Goal: Transaction & Acquisition: Purchase product/service

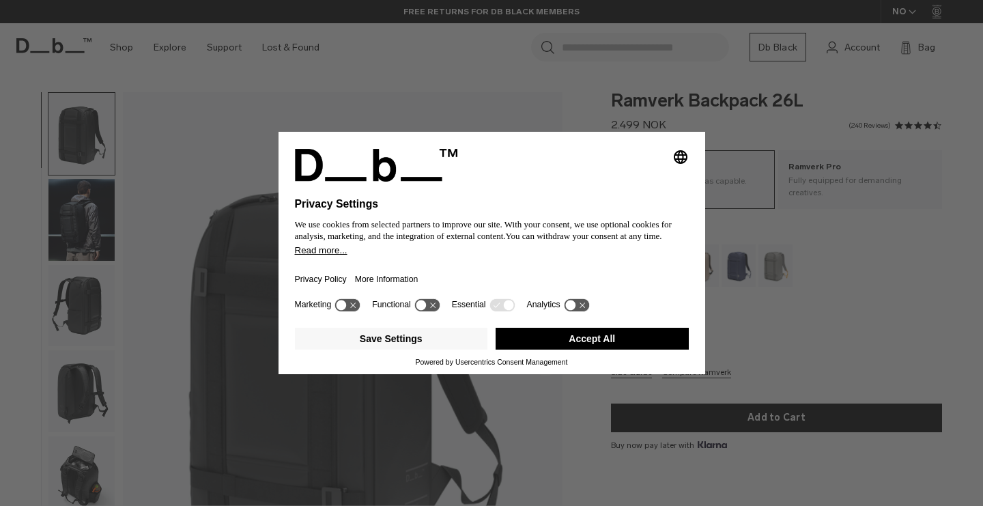
click at [626, 340] on button "Accept All" at bounding box center [592, 339] width 193 height 22
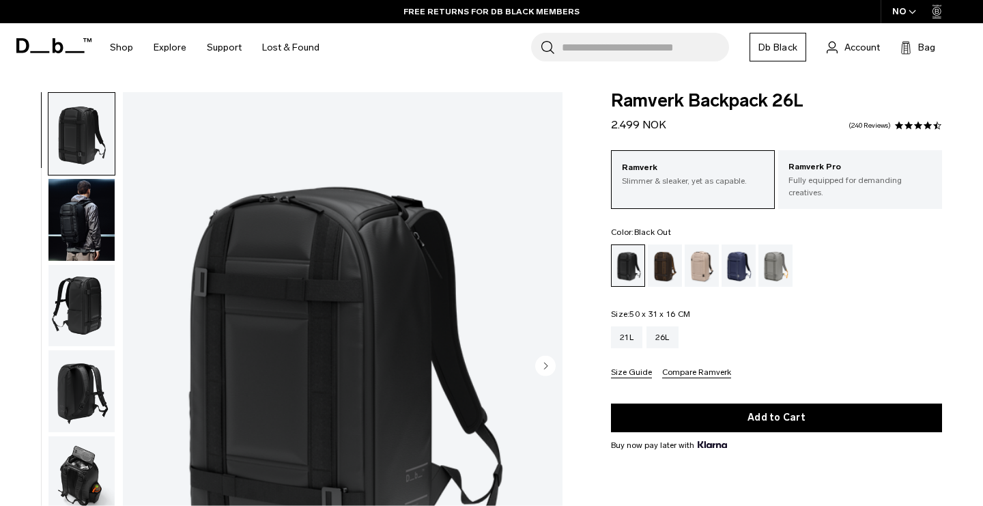
click at [602, 340] on div "Ramverk Backpack 26L 2.499 NOK 4.5 star rating 240 Reviews Ramverk Slimmer & sl…" at bounding box center [776, 372] width 413 height 560
click at [628, 326] on div "21L" at bounding box center [626, 337] width 31 height 22
click at [789, 310] on fieldset "Size: 50 x 31 x 16 CM Out of stock 21L 26L Size Guide Compare Ramverk" at bounding box center [776, 344] width 331 height 68
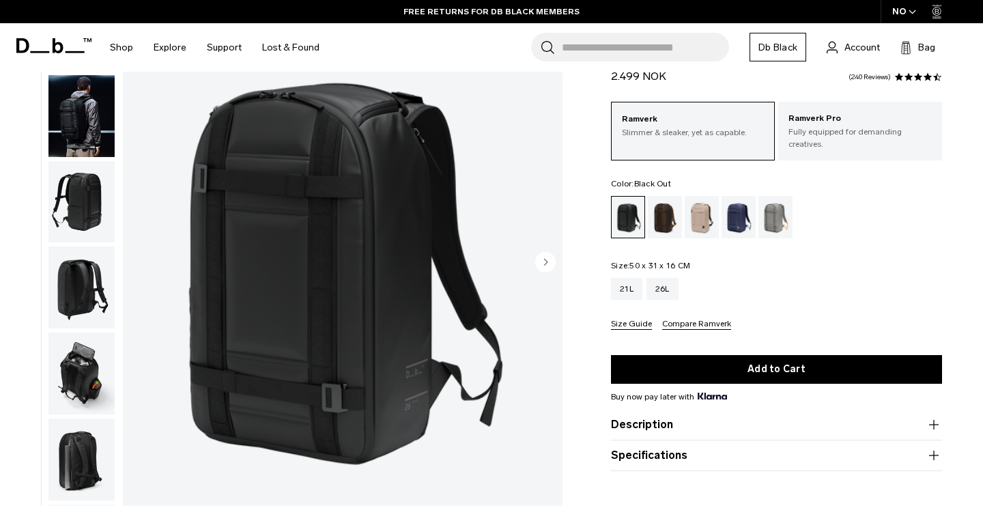
scroll to position [102, 0]
